Goal: Information Seeking & Learning: Learn about a topic

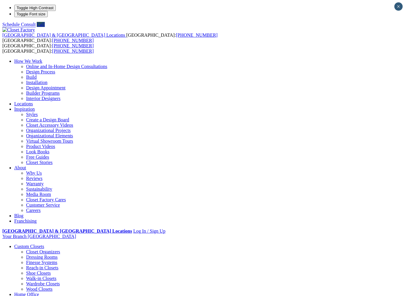
click at [37, 276] on link "Walk-in Closets" at bounding box center [41, 278] width 30 height 5
click at [49, 149] on link "Look Books" at bounding box center [37, 151] width 23 height 5
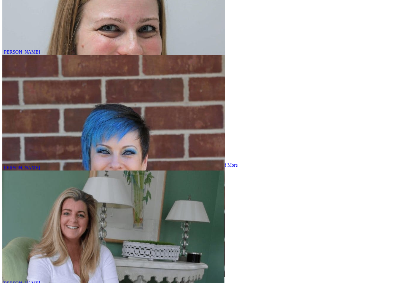
scroll to position [2467, 0]
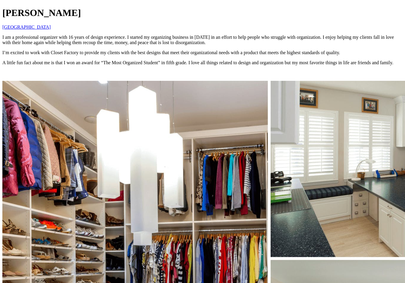
scroll to position [777, 0]
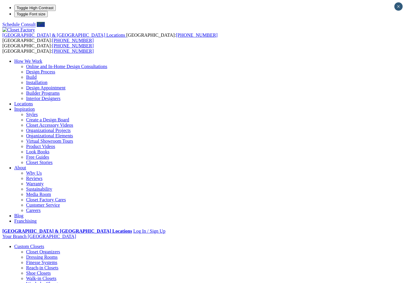
click at [38, 255] on link "Dressing Rooms" at bounding box center [41, 257] width 31 height 5
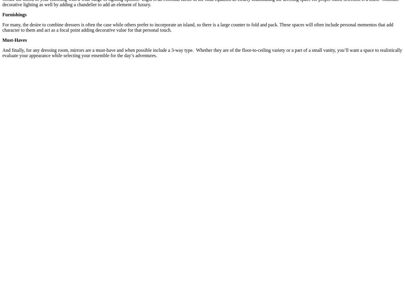
scroll to position [900, 0]
